Goal: Task Accomplishment & Management: Manage account settings

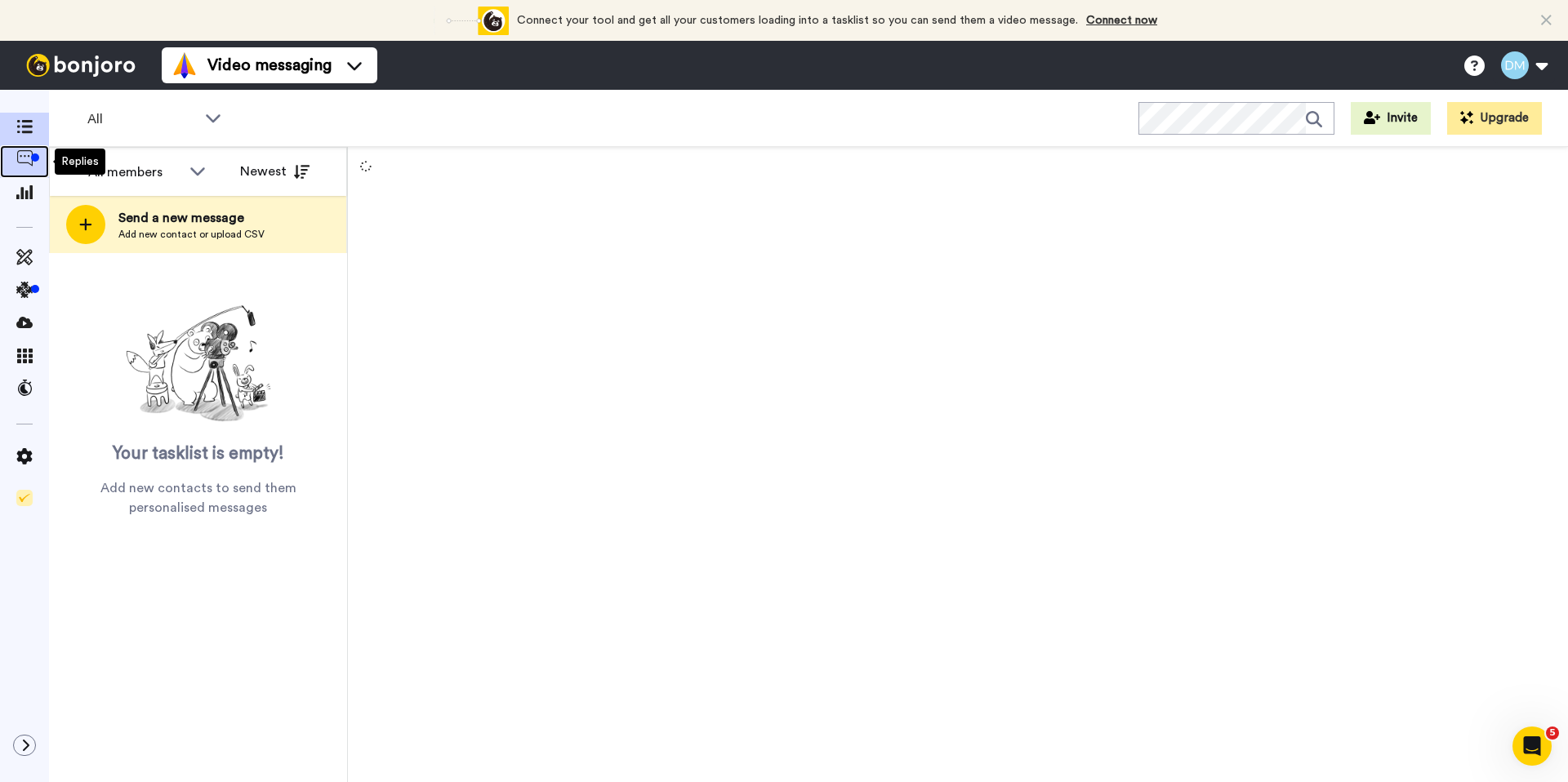
click at [31, 166] on icon at bounding box center [25, 159] width 16 height 16
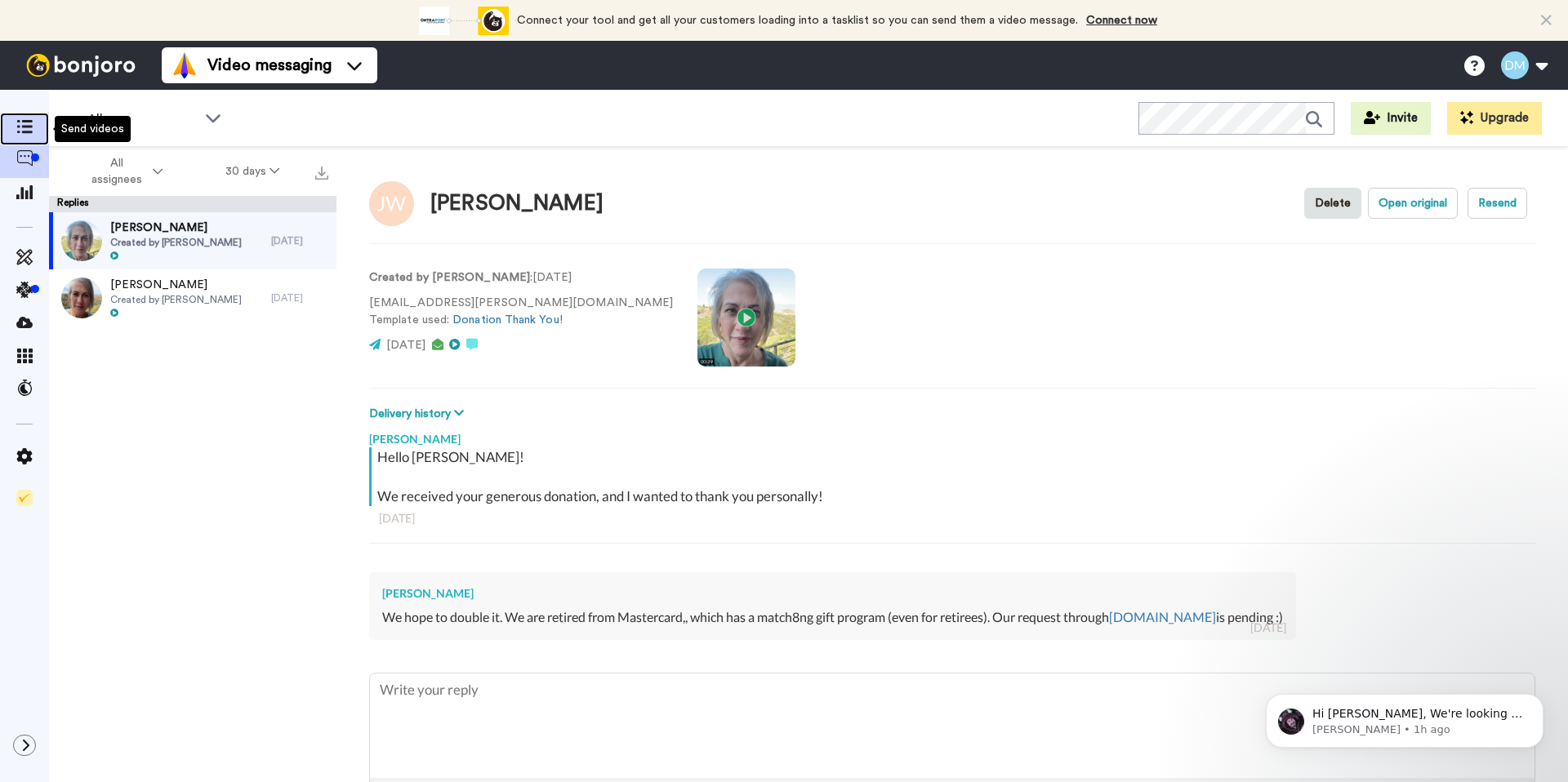
click at [25, 132] on icon at bounding box center [25, 127] width 16 height 14
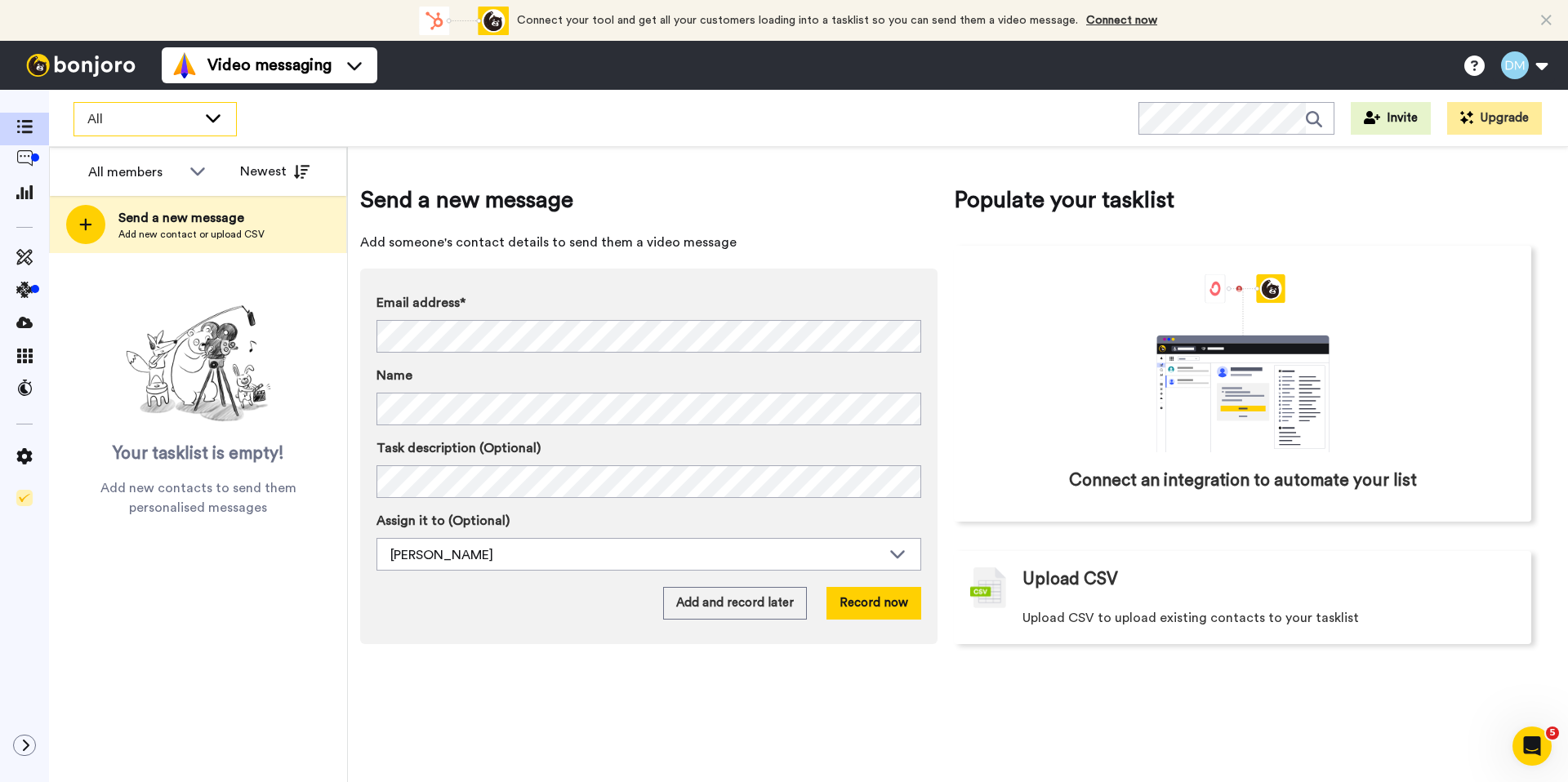
click at [220, 121] on icon at bounding box center [213, 118] width 20 height 16
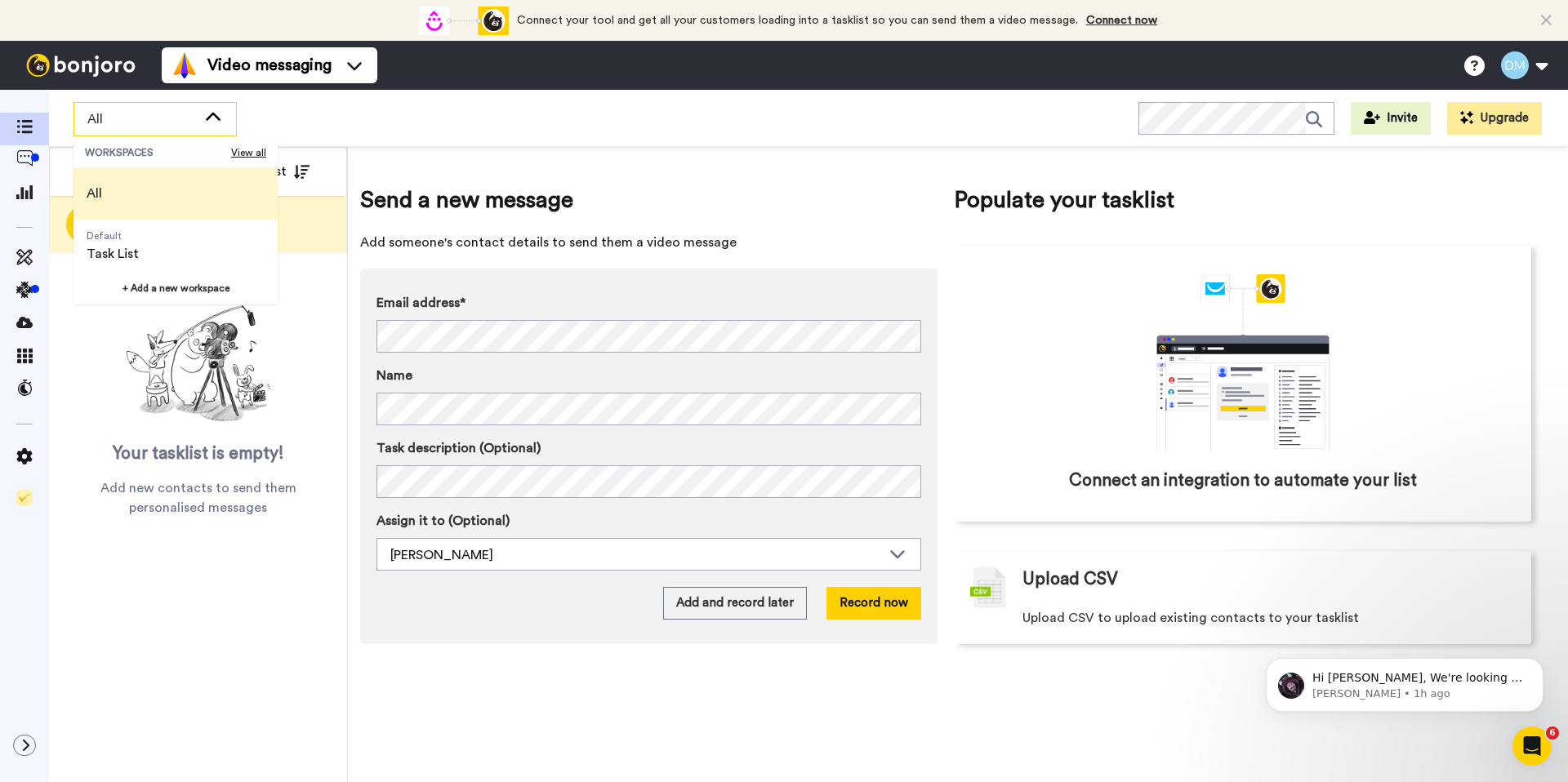
click at [300, 111] on div "All WORKSPACES View all All Default Task List + Add a new workspace Invite Upgr…" at bounding box center [809, 118] width 1519 height 57
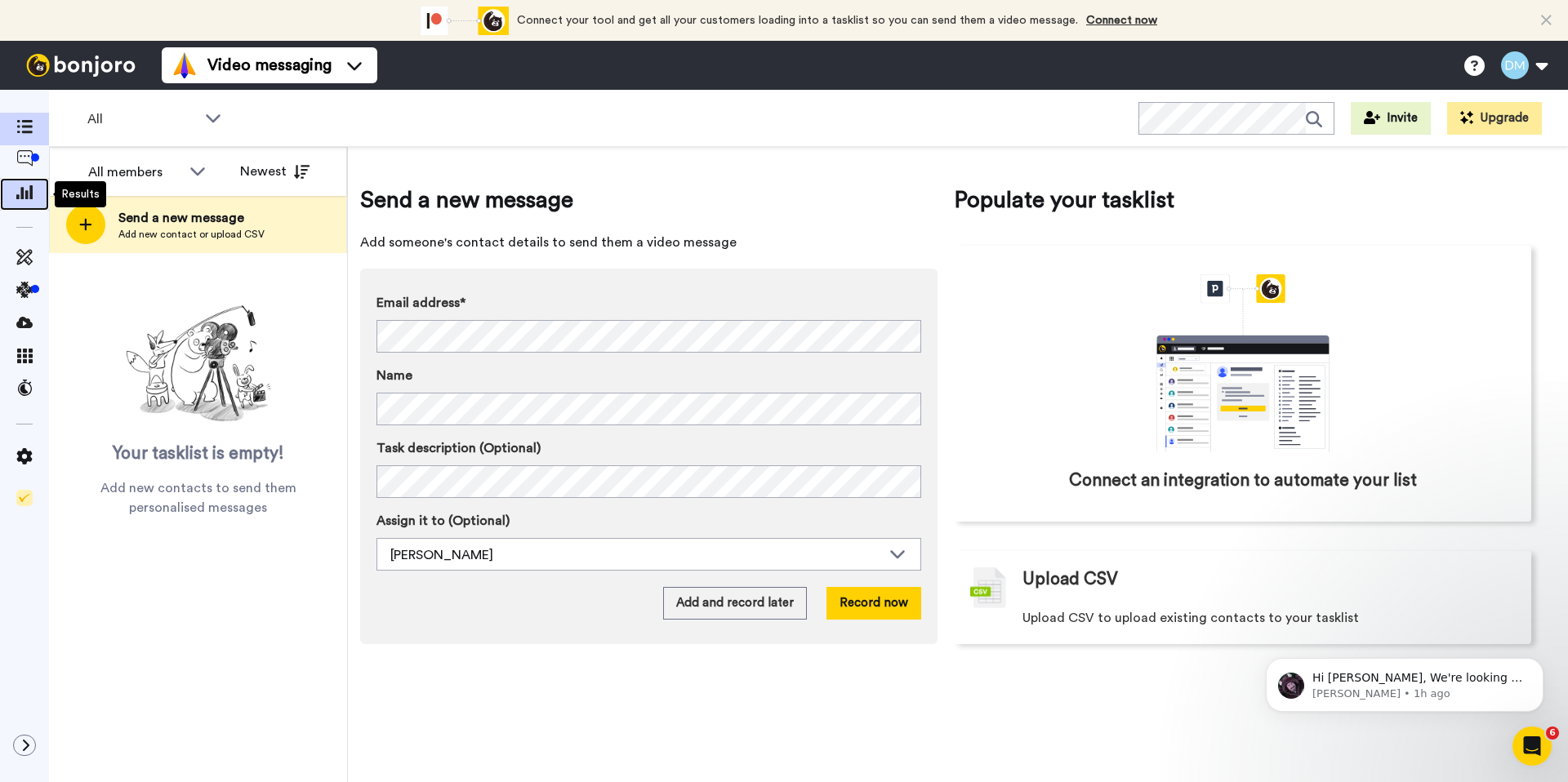
click at [28, 191] on icon at bounding box center [25, 192] width 16 height 15
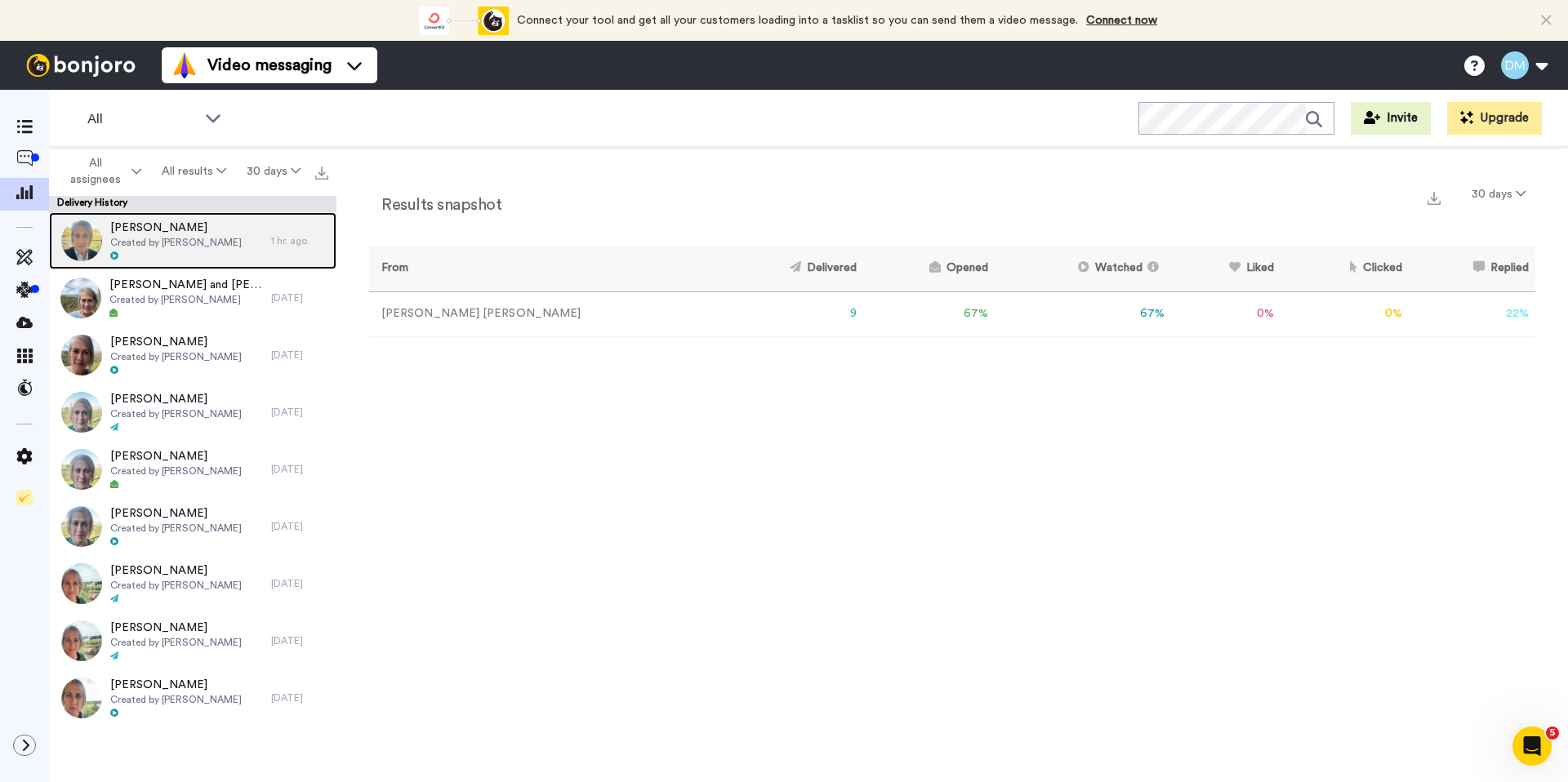
click at [167, 240] on span "Created by Diane Moore" at bounding box center [176, 243] width 132 height 13
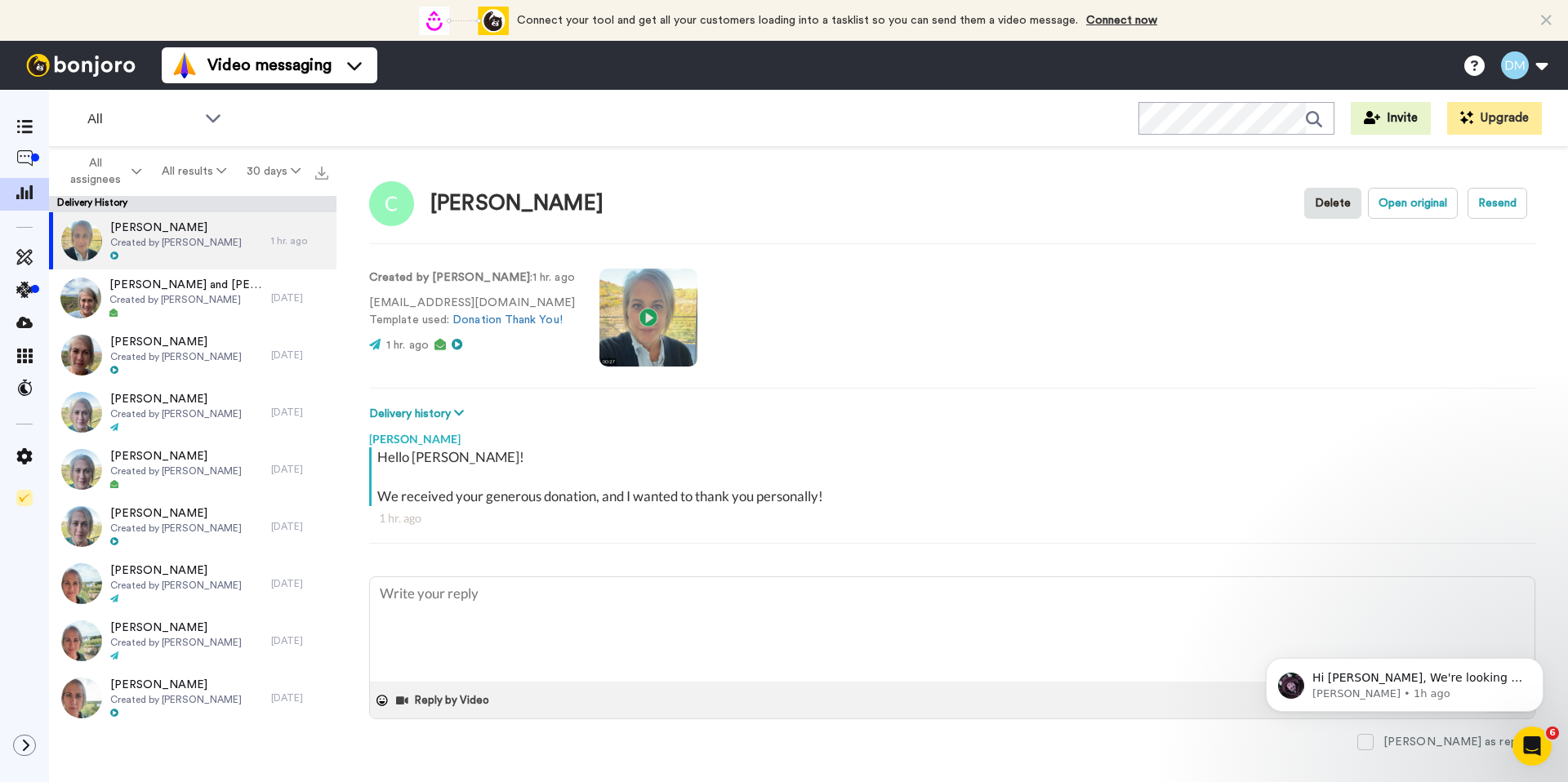
click at [661, 318] on video at bounding box center [648, 318] width 98 height 98
